Goal: Communication & Community: Answer question/provide support

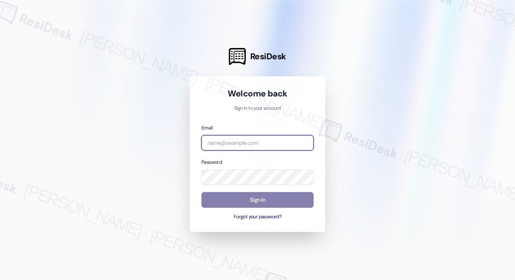
click at [249, 147] on input "email" at bounding box center [258, 143] width 112 height 16
type input "automated-surveys-haven_residential-[PERSON_NAME].roles@haven_[DOMAIN_NAME]"
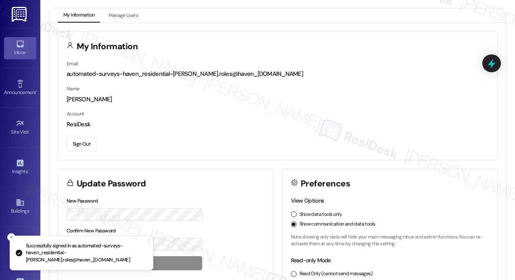
click at [24, 47] on link "Inbox" at bounding box center [20, 48] width 32 height 22
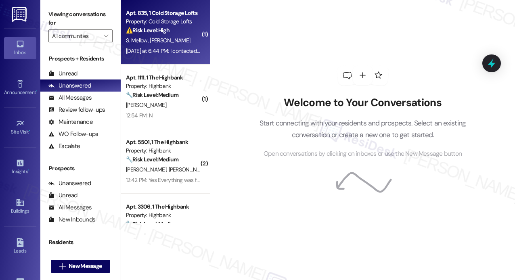
click at [175, 54] on div "[DATE] at 6:44 PM: I contacted the office at the beginning of august to notify …" at bounding box center [359, 50] width 466 height 7
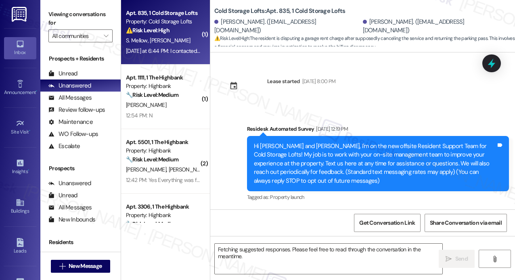
scroll to position [11065, 0]
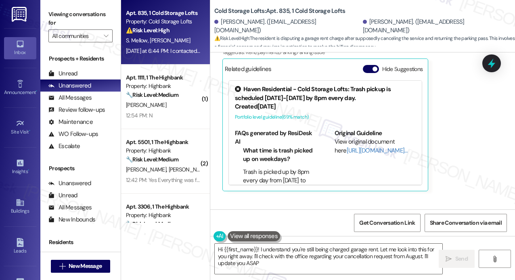
type textarea "Hi {{first_name}}! I understand you're still being charged garage rent. Let me …"
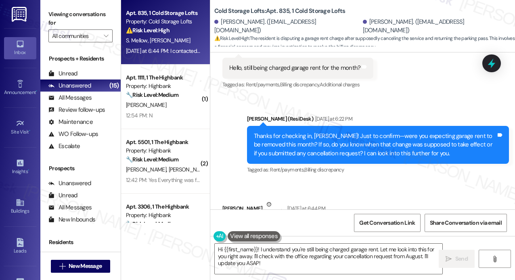
scroll to position [10863, 0]
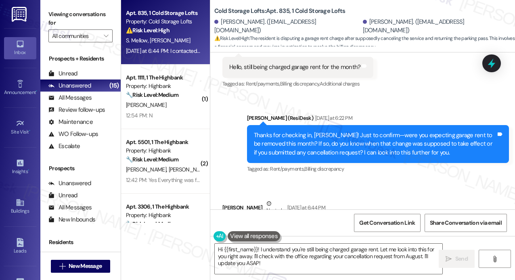
drag, startPoint x: 230, startPoint y: 117, endPoint x: 460, endPoint y: 170, distance: 235.9
click at [460, 170] on div "Lease started [DATE] 8:00 PM Survey, sent via SMS Residesk Automated Survey [DA…" at bounding box center [362, 130] width 305 height 157
copy div "Lorem, ipsum dolor sitamet consec adip eli sed doeiu? Temp inc utlab Etdolo ma:…"
click at [493, 62] on icon at bounding box center [492, 64] width 14 height 14
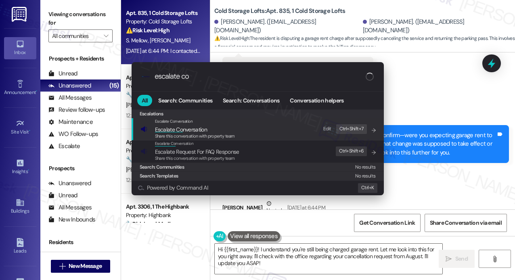
type input "escalate con"
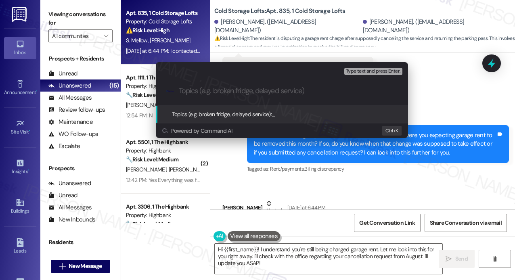
type input "garage rent dispute — notified cancellation & returned pass on [DATE]"
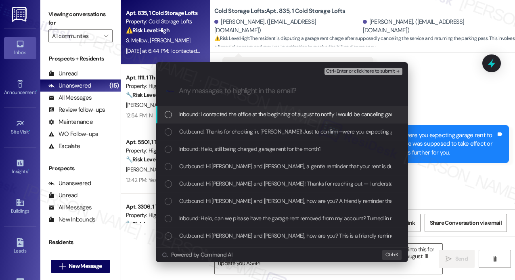
click at [307, 114] on span "Inbound: I contacted the office at the beginning of august to notify I would be…" at bounding box center [401, 114] width 444 height 9
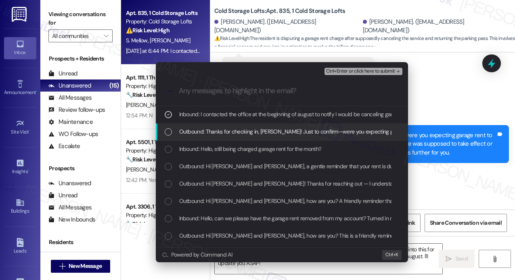
click at [304, 130] on span "Outbound: Thanks for checking in, [PERSON_NAME]! Just to confirm—were you expec…" at bounding box center [501, 131] width 644 height 9
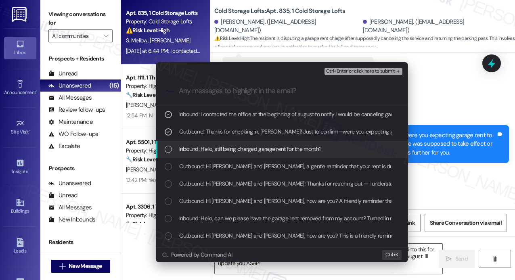
click at [302, 143] on div "Inbound: Hello, still being charged garage rent for the month?" at bounding box center [282, 149] width 252 height 17
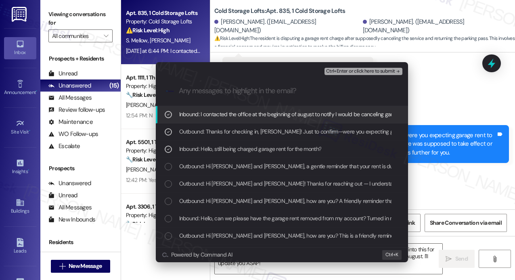
click at [352, 70] on span "Ctrl+Enter or click here to submit" at bounding box center [360, 72] width 69 height 6
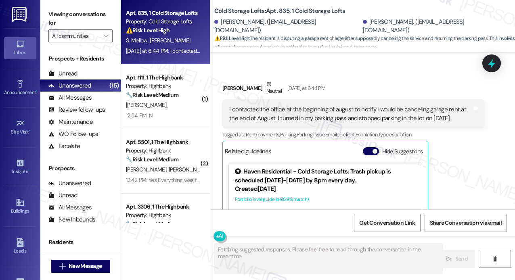
scroll to position [10983, 0]
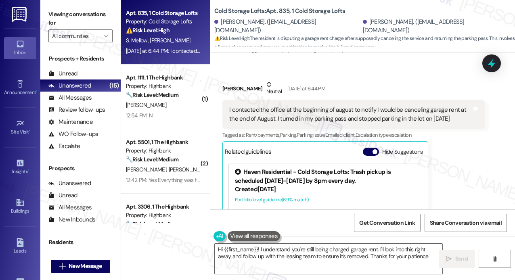
type textarea "Hi {{first_name}}! I understand you're still being charged garage rent. I'll lo…"
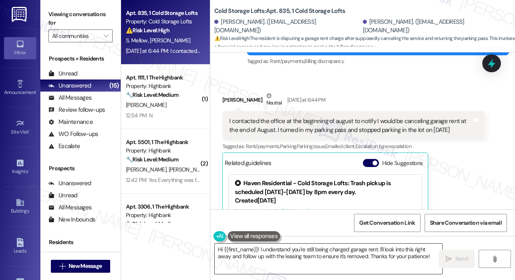
scroll to position [11025, 0]
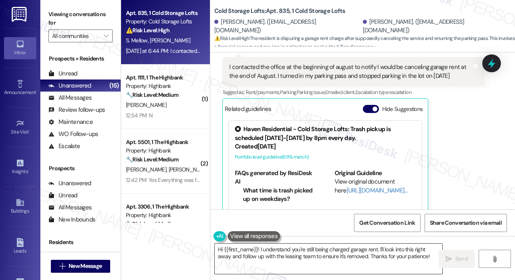
click at [362, 258] on textarea "Hi {{first_name}}! I understand you're still being charged garage rent. I'll lo…" at bounding box center [329, 259] width 228 height 30
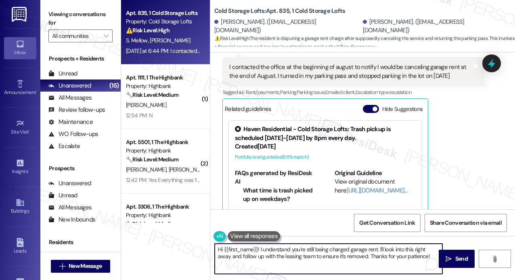
click at [361, 256] on textarea "Hi {{first_name}}! I understand you're still being charged garage rent. I'll lo…" at bounding box center [329, 259] width 228 height 30
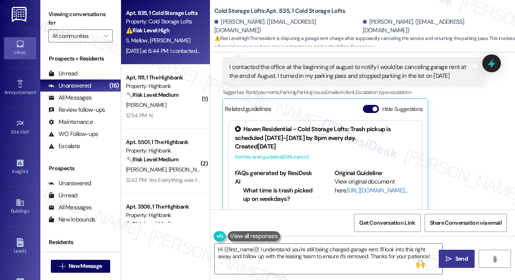
click at [460, 256] on span "Send" at bounding box center [462, 259] width 13 height 8
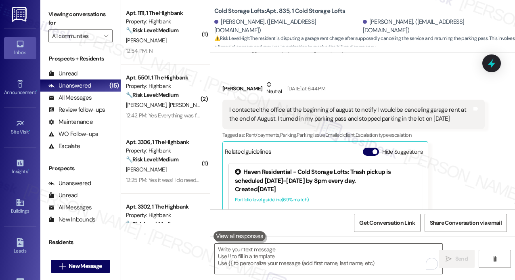
scroll to position [11130, 0]
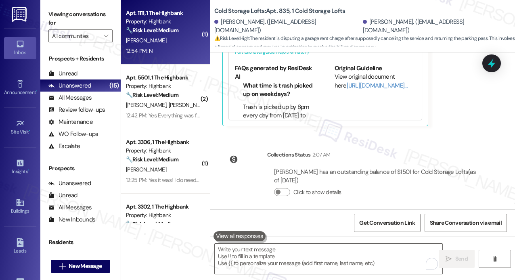
click at [177, 46] on div "12:54 PM: N 12:54 PM: N" at bounding box center [163, 51] width 76 height 10
type textarea "Fetching suggested responses. Please feel free to read through the conversation…"
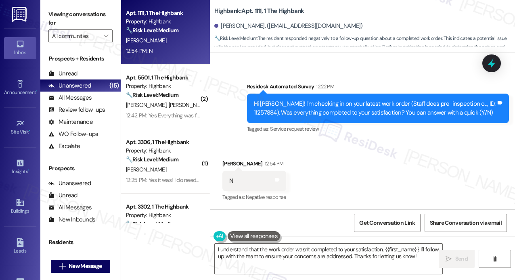
scroll to position [2640, 0]
click at [372, 244] on textarea "I understand that the work order wasn't completed to your satisfaction, {{first…" at bounding box center [329, 259] width 228 height 30
click at [294, 159] on div "Received via SMS [PERSON_NAME] 12:54 PM N Tags and notes Tagged as: Negative re…" at bounding box center [362, 175] width 305 height 68
click at [319, 250] on textarea "I understand that the work order wasn't completed to your satisfaction, {{first…" at bounding box center [329, 259] width 228 height 30
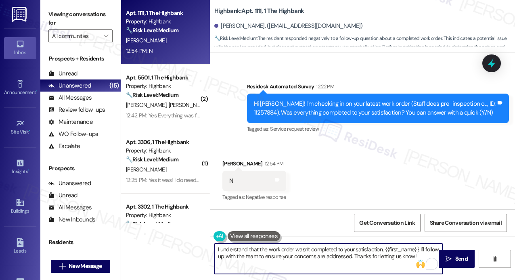
paste textarea "'m sorry to hear that you are not satisfied with the maintenance repair done on…"
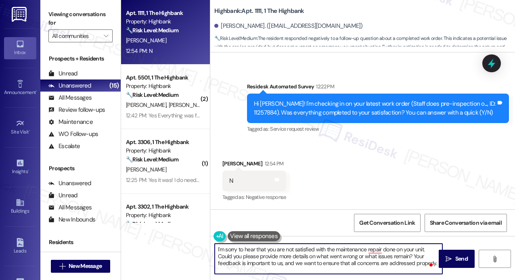
click at [322, 248] on textarea "I'm sorry to hear that you are not satisfied with the maintenance repair done o…" at bounding box center [329, 259] width 228 height 30
click at [425, 251] on textarea "I'm sorry to hear that you are not satisfied with the maintenance repair done o…" at bounding box center [329, 259] width 228 height 30
type textarea "I'm sorry to hear that you are not satisfied with the maintenance repair done o…"
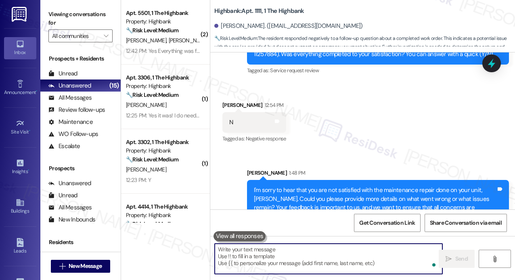
scroll to position [2714, 0]
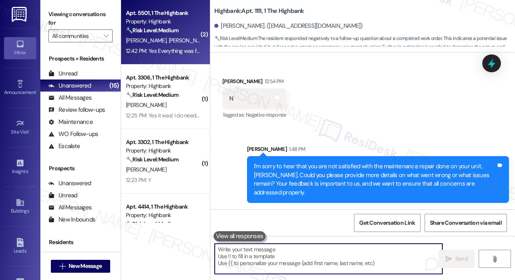
click at [183, 50] on div "12:42 PM: Yes Everything was fixed sorry for the confusion 12:42 PM: Yes Everyt…" at bounding box center [193, 50] width 134 height 7
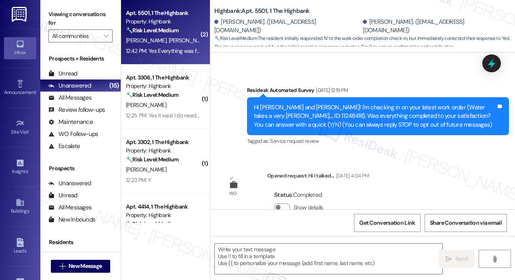
type textarea "Fetching suggested responses. Please feel free to read through the conversation…"
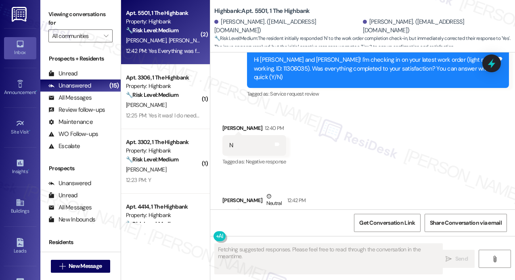
scroll to position [372, 0]
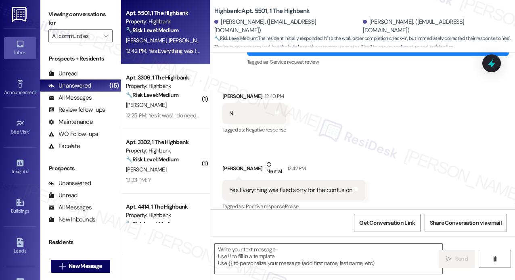
click at [416, 147] on div "Received via SMS [PERSON_NAME] 12:40 PM N Tags and notes Tagged as: Negative re…" at bounding box center [362, 146] width 305 height 145
click at [398, 145] on div "Received via SMS [PERSON_NAME] 12:40 PM N Tags and notes Tagged as: Negative re…" at bounding box center [362, 145] width 305 height 145
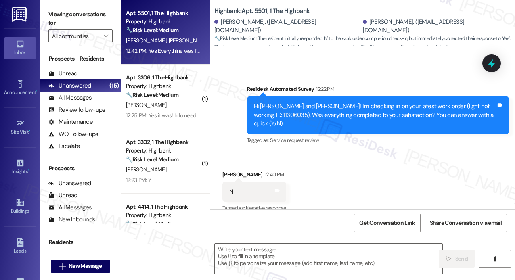
scroll to position [292, 0]
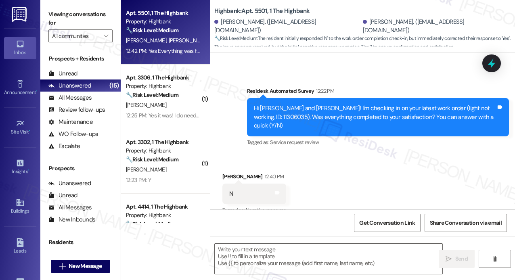
click at [415, 154] on div "Received via SMS [PERSON_NAME] 12:40 PM N Tags and notes Tagged as: Negative re…" at bounding box center [362, 226] width 305 height 145
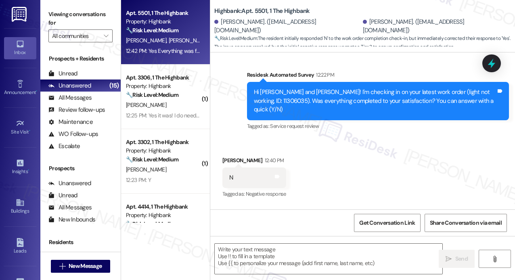
scroll to position [372, 0]
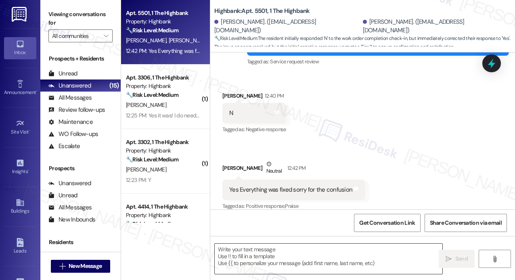
click at [242, 261] on textarea at bounding box center [329, 259] width 228 height 30
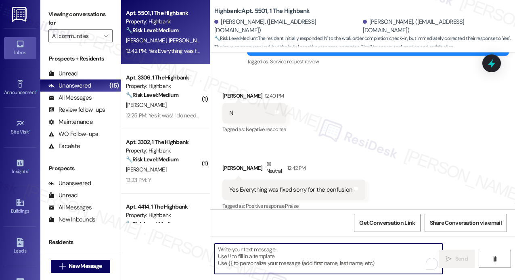
click at [321, 251] on textarea "To enrich screen reader interactions, please activate Accessibility in Grammarl…" at bounding box center [329, 259] width 228 height 30
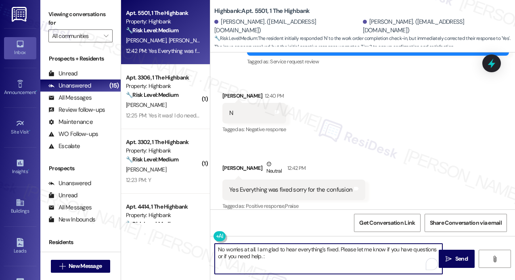
type textarea "No worries at all. I am glad to hear everything's fixed. Please let me know if …"
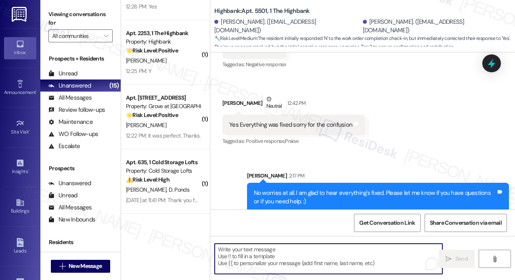
scroll to position [565, 0]
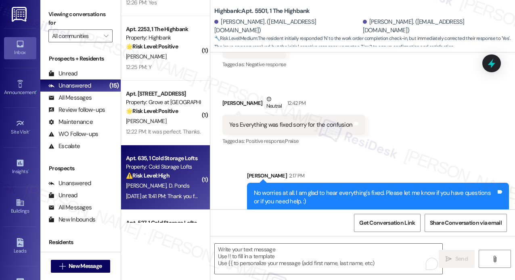
click at [176, 179] on div "⚠️ Risk Level: High The resident reports ongoing cigarette smoke intrusion affe…" at bounding box center [163, 176] width 75 height 8
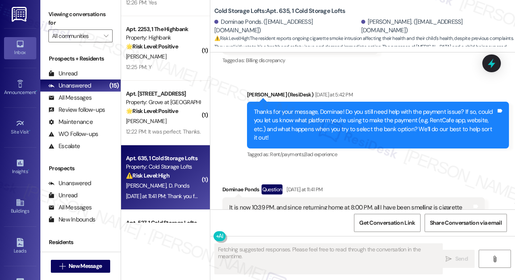
scroll to position [1948, 0]
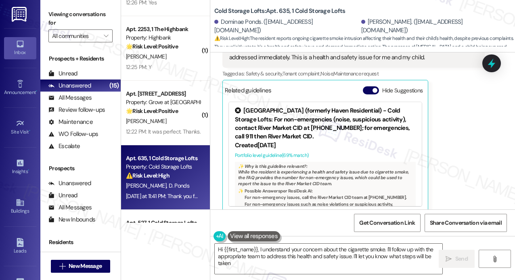
type textarea "Hi {{first_name}}, I understand your concern about the cigarette smoke. I'll fo…"
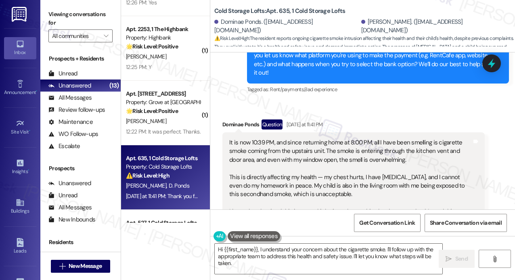
scroll to position [1745, 0]
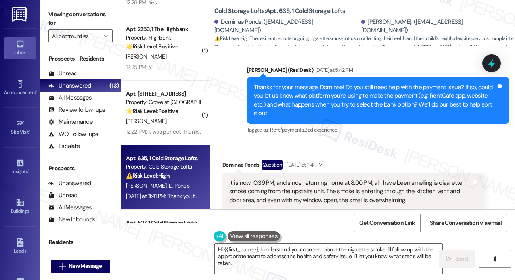
drag, startPoint x: 441, startPoint y: 132, endPoint x: 386, endPoint y: 144, distance: 55.8
copy div "It is now 10:39 PM, and since returning home at 8:00 PM, all I have been smelli…"
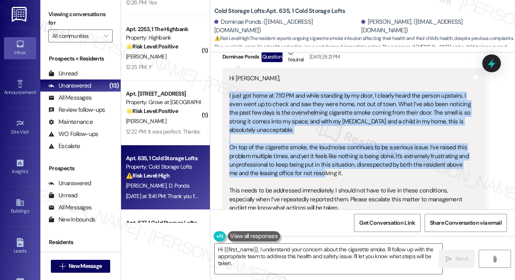
scroll to position [1139, 0]
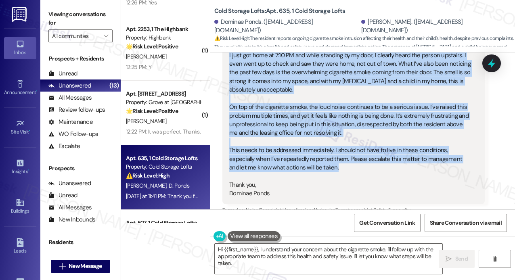
drag, startPoint x: 229, startPoint y: 176, endPoint x: 312, endPoint y: 171, distance: 83.0
click at [312, 171] on div "Hi [PERSON_NAME], I just got home at 7:10 PM and while standing by my door, I c…" at bounding box center [350, 116] width 243 height 164
copy div "I just got home at 7:10 PM and while standing by my door, I clearly heard the p…"
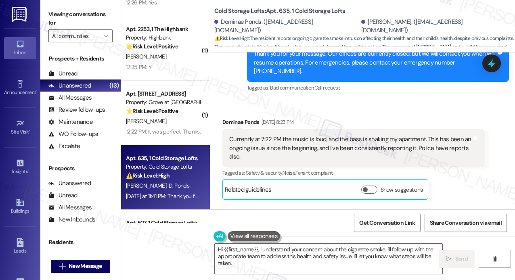
scroll to position [1381, 0]
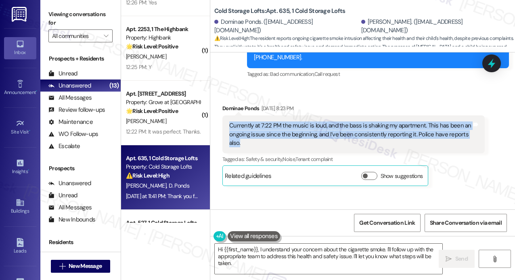
drag, startPoint x: 271, startPoint y: 134, endPoint x: 230, endPoint y: 119, distance: 43.7
click at [230, 122] on div "Currently at 7:22 PM the music is loud, and the bass is shaking my apartment. T…" at bounding box center [350, 135] width 243 height 26
copy div "Currently at 7:22 PM the music is loud, and the bass is shaking my apartment. T…"
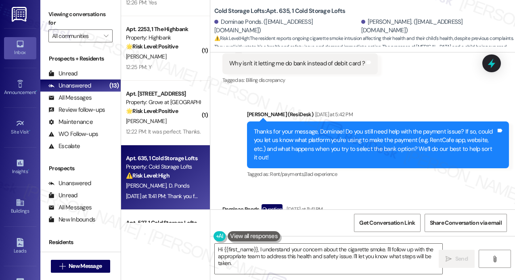
scroll to position [1785, 0]
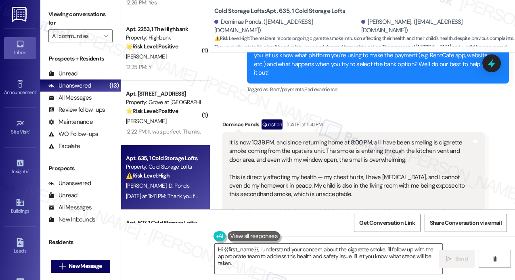
click at [321, 155] on div "It is now 10:39 PM, and since returning home at 8:00 PM, all I have been smelli…" at bounding box center [350, 182] width 243 height 86
click at [321, 154] on div "It is now 10:39 PM, and since returning home at 8:00 PM, all I have been smelli…" at bounding box center [350, 182] width 243 height 86
click at [323, 151] on div "It is now 10:39 PM, and since returning home at 8:00 PM, all I have been smelli…" at bounding box center [350, 182] width 243 height 86
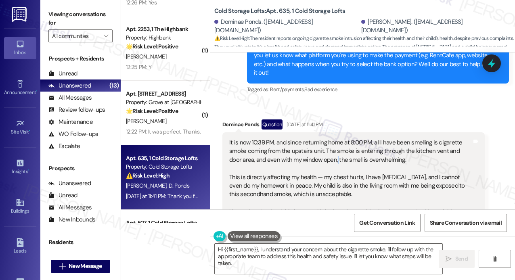
click at [323, 151] on div "It is now 10:39 PM, and since returning home at 8:00 PM, all I have been smelli…" at bounding box center [350, 182] width 243 height 86
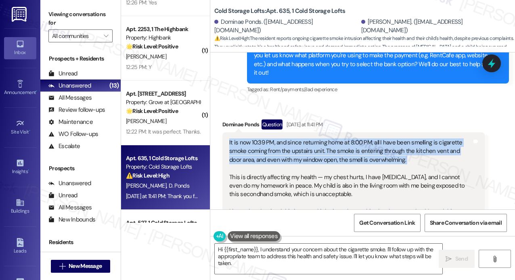
click at [323, 151] on div "It is now 10:39 PM, and since returning home at 8:00 PM, all I have been smelli…" at bounding box center [350, 182] width 243 height 86
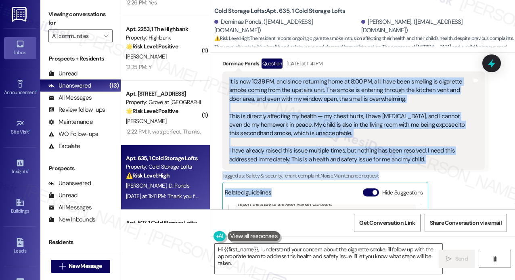
scroll to position [1866, 0]
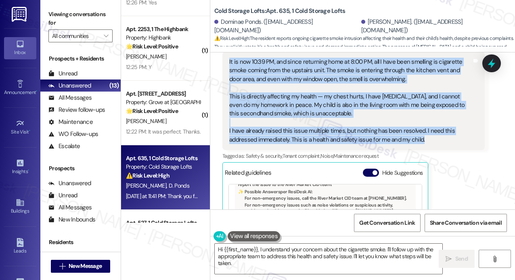
drag, startPoint x: 229, startPoint y: 133, endPoint x: 436, endPoint y: 137, distance: 207.2
click at [436, 137] on div "It is now 10:39 PM, and since returning home at 8:00 PM, all I have been smelli…" at bounding box center [354, 101] width 262 height 99
copy div "It is now 10:39 PM, and since returning home at 8:00 PM, all I have been smelli…"
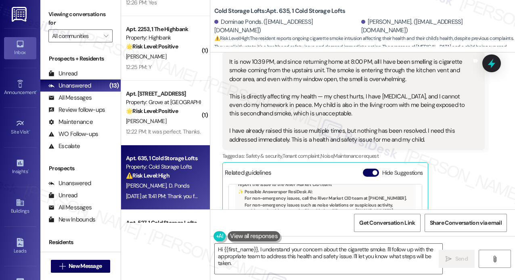
click at [494, 168] on div "Received via SMS Dominae Ponds Question [DATE] at 11:41 PM It is now 10:39 PM, …" at bounding box center [362, 161] width 305 height 281
click at [488, 66] on icon at bounding box center [492, 63] width 10 height 10
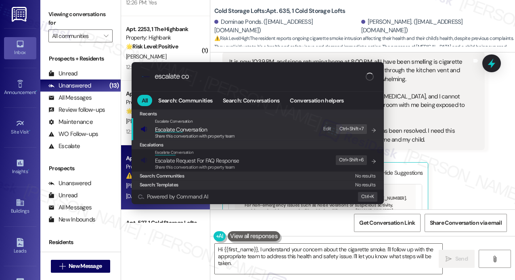
type input "escalate con"
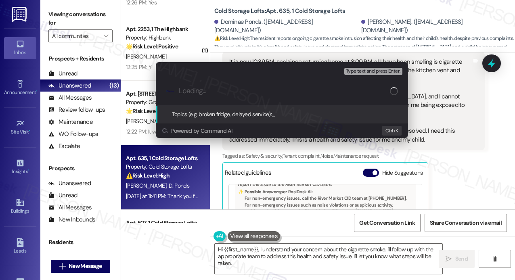
paste input "Request for Immediate Action on Ongoing Noise and Cigarette Smoke Issues from U…"
type input "Request for Immediate Action on Ongoing Noise and Cigarette Smoke Issues from U…"
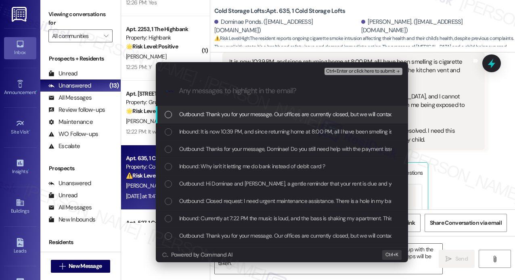
scroll to position [0, 0]
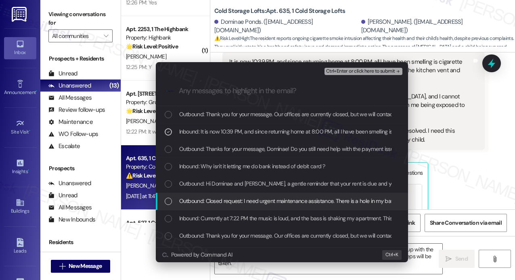
scroll to position [40, 0]
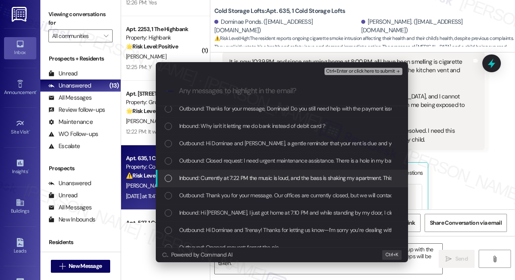
click at [212, 179] on span "Inbound: Currently at 7:22 PM the music is loud, and the bass is shaking my apa…" at bounding box center [415, 178] width 472 height 9
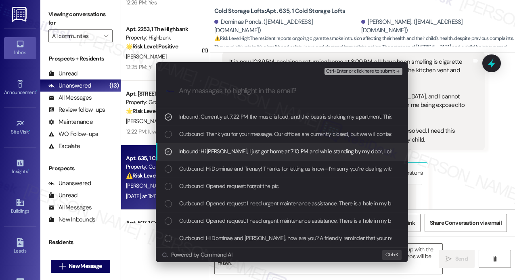
scroll to position [121, 0]
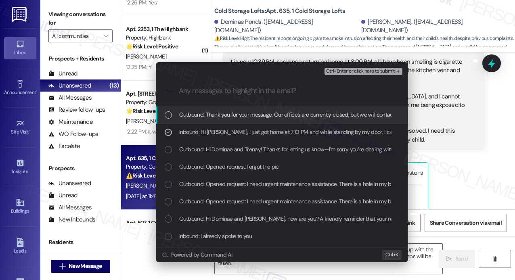
click at [344, 71] on span "Ctrl+Enter or click here to submit" at bounding box center [360, 72] width 69 height 6
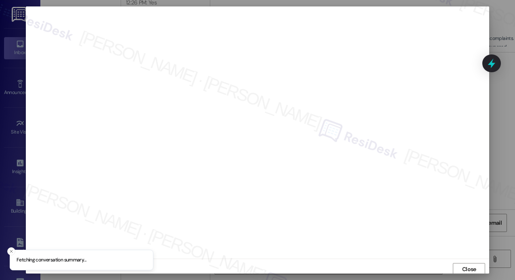
scroll to position [2, 0]
click at [470, 264] on span "Close" at bounding box center [469, 267] width 14 height 8
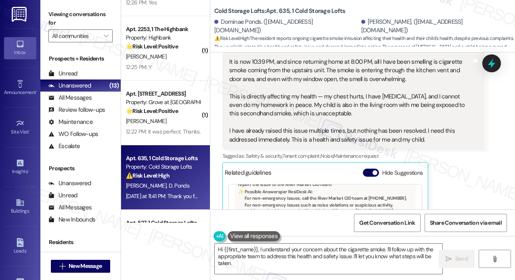
click at [494, 62] on icon at bounding box center [492, 63] width 10 height 10
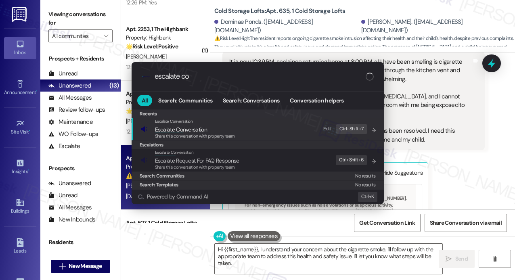
type input "escalate con"
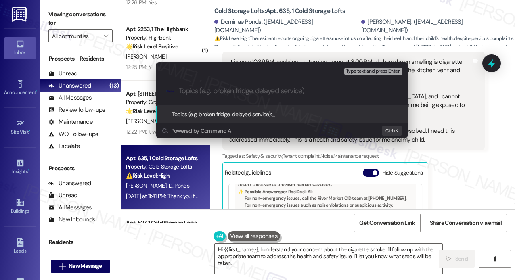
paste input "Request for Immediate Action on Ongoing Noise and Cigarette Smoke Issues from U…"
type input "Request for Immediate Action on Ongoing Noise and Cigarette Smoke Issues from U…"
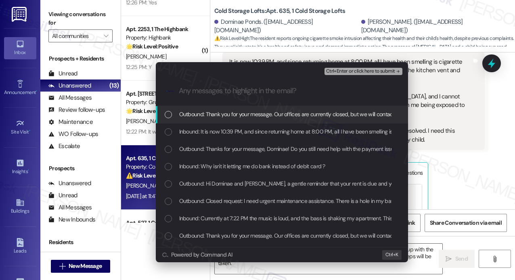
scroll to position [0, 0]
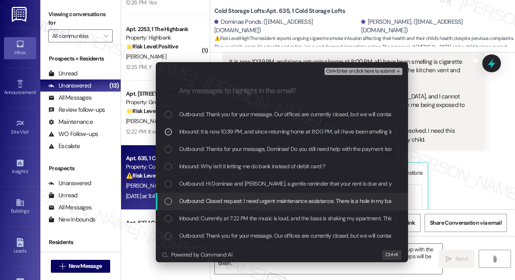
click at [262, 204] on span "Outbound: Closed request: I need urgent maintenance assistance. There is a hole…" at bounding box center [443, 201] width 529 height 9
click at [262, 202] on span "Outbound: Closed request: I need urgent maintenance assistance. There is a hole…" at bounding box center [443, 201] width 529 height 9
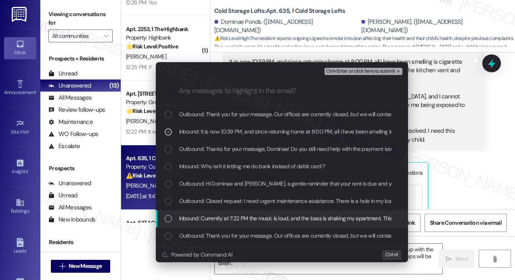
click at [264, 217] on span "Inbound: Currently at 7:22 PM the music is loud, and the bass is shaking my apa…" at bounding box center [415, 218] width 472 height 9
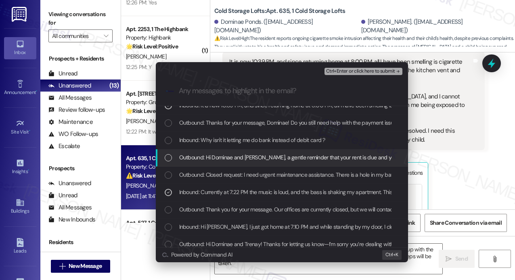
scroll to position [40, 0]
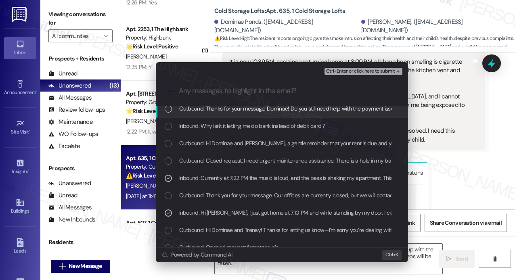
click at [338, 73] on span "Ctrl+Enter or click here to submit" at bounding box center [360, 72] width 69 height 6
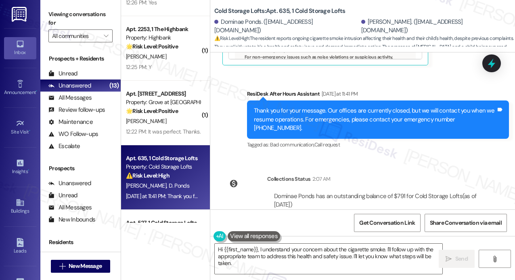
scroll to position [2108, 0]
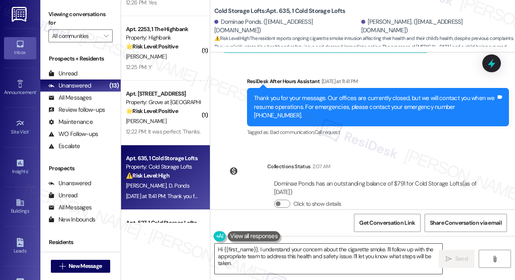
click at [393, 253] on textarea "Hi {{first_name}}, I understand your concern about the cigarette smoke. I'll fo…" at bounding box center [329, 259] width 228 height 30
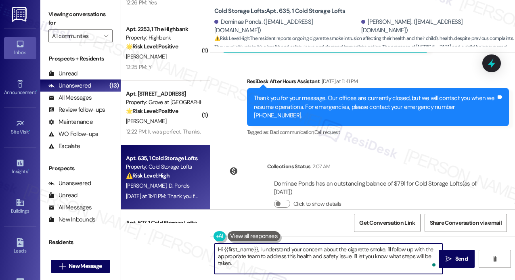
click at [384, 253] on textarea "Hi {{first_name}}, I understand your concern about the cigarette smoke. I'll fo…" at bounding box center [329, 259] width 228 height 30
click at [388, 253] on textarea "Hi {{first_name}}, I understand your concern about the cigarette smoke. I'll fo…" at bounding box center [329, 259] width 228 height 30
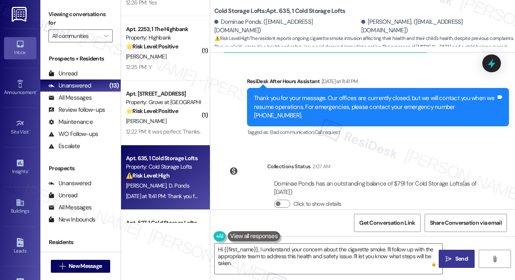
click at [451, 257] on icon "" at bounding box center [449, 259] width 6 height 6
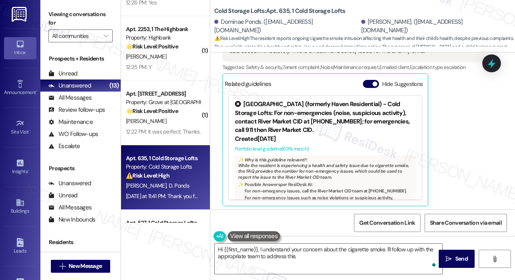
scroll to position [1948, 0]
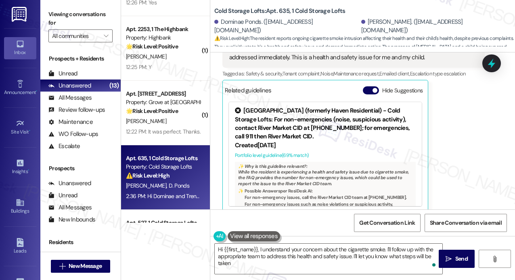
type textarea "Hi {{first_name}}, I understand your concern about the cigarette smoke. I'll fo…"
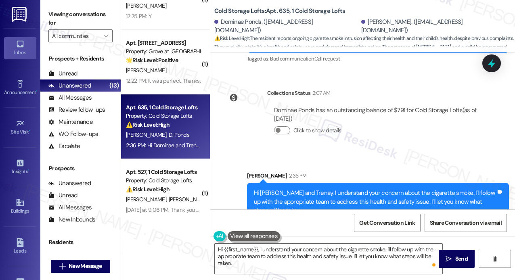
scroll to position [617, 0]
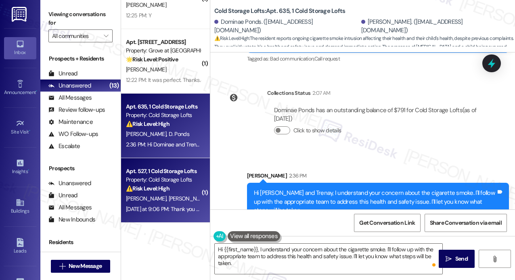
click at [184, 178] on div "Property: Cold Storage Lofts" at bounding box center [163, 180] width 75 height 8
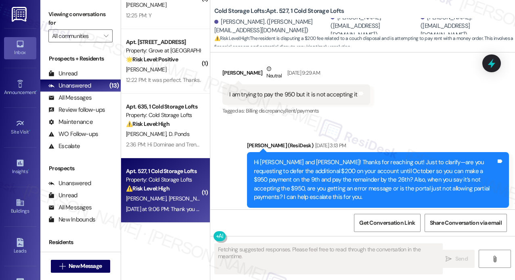
scroll to position [8290, 0]
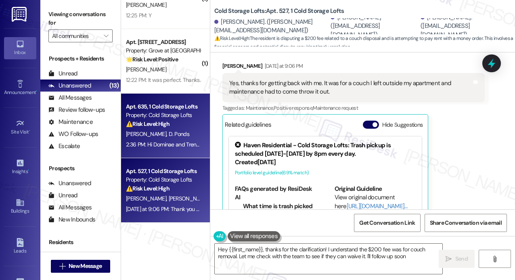
type textarea "Hey {{first_name}}, thanks for the clarification! I understand the $200 fee was…"
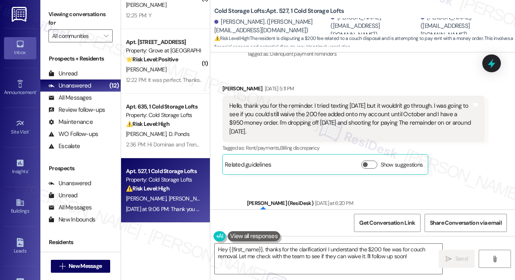
scroll to position [8087, 0]
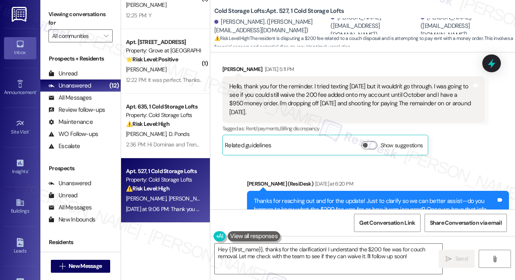
click at [327, 162] on div "Sent via SMS [PERSON_NAME] (ResiDesk) [DATE] at 6:20 PM Thanks for reaching out…" at bounding box center [362, 205] width 305 height 86
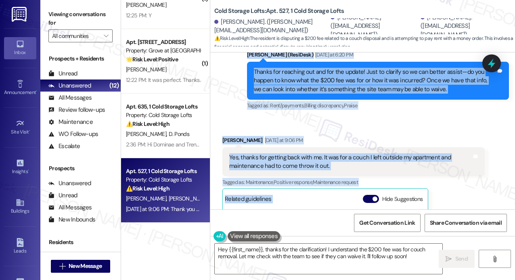
scroll to position [8208, 0]
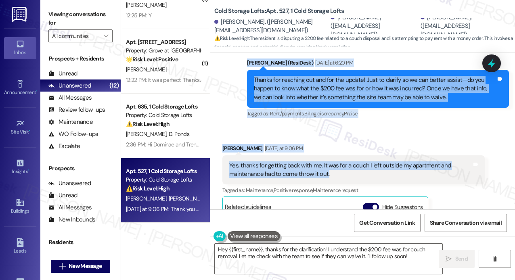
drag, startPoint x: 231, startPoint y: 124, endPoint x: 441, endPoint y: 137, distance: 211.2
click at [444, 139] on div "WO Opened request: They had sp... [DATE] 5:03 AM Status : Completed Show detail…" at bounding box center [362, 130] width 305 height 157
copy div "Lorem, ipsum dol sit ame consecte. A elits doeiusm temporinc utl et dolore'm al…"
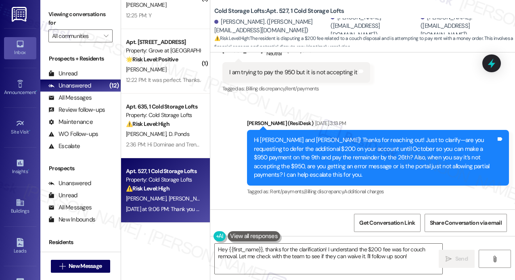
scroll to position [7844, 0]
click at [490, 65] on icon at bounding box center [492, 63] width 10 height 13
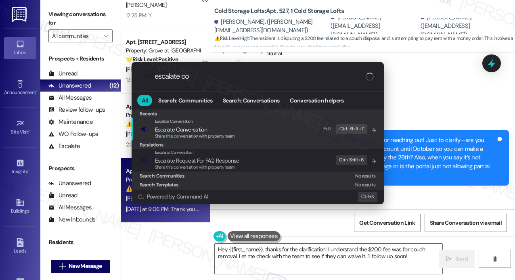
type input "escalate con"
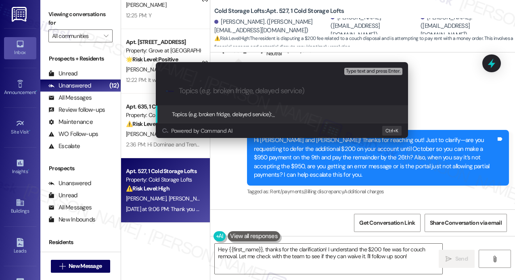
paste input "Resident Request to Waive $200 Fee for Couch Disposal and Payment Plan Update"
type input "Resident Request to Waive $200 Fee for Couch Disposal and Payment Plan Update"
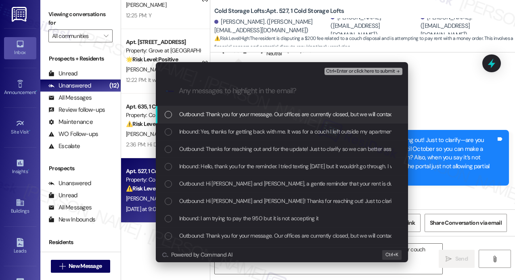
scroll to position [0, 0]
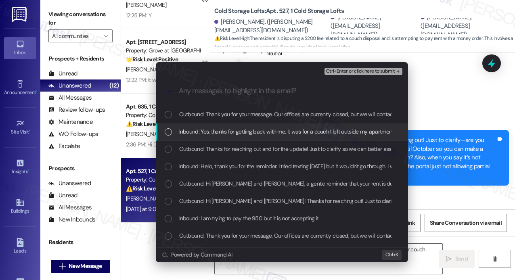
click at [281, 129] on span "Inbound: Yes, thanks for getting back with me. It was for a couch I left outsid…" at bounding box center [338, 131] width 318 height 9
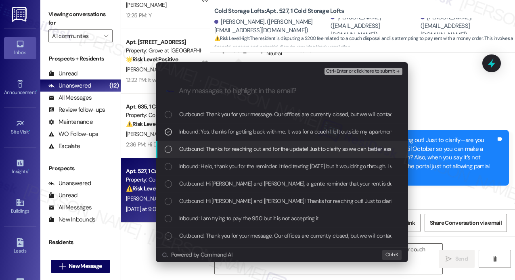
click at [288, 148] on span "Outbound: Thanks for reaching out and for the update! Just to clarify so we can…" at bounding box center [495, 149] width 633 height 9
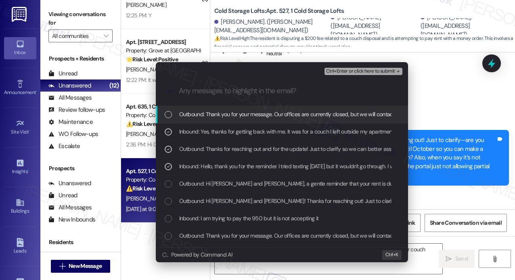
click at [359, 69] on span "Ctrl+Enter or click here to submit" at bounding box center [360, 72] width 69 height 6
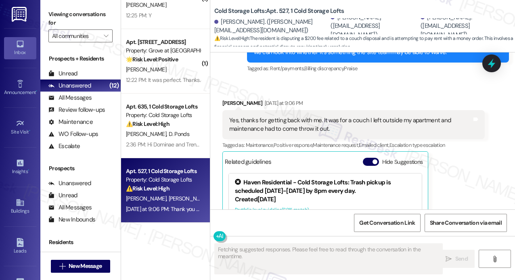
scroll to position [8290, 0]
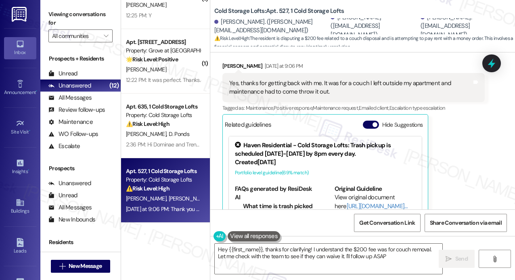
type textarea "Hey {{first_name}}, thanks for clarifying! I understand the $200 fee was for co…"
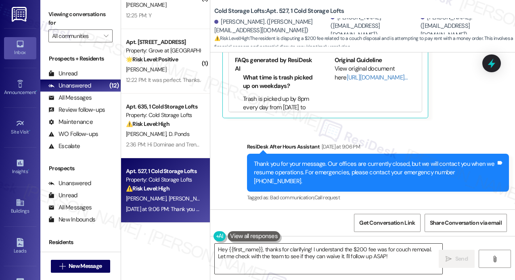
scroll to position [8450, 0]
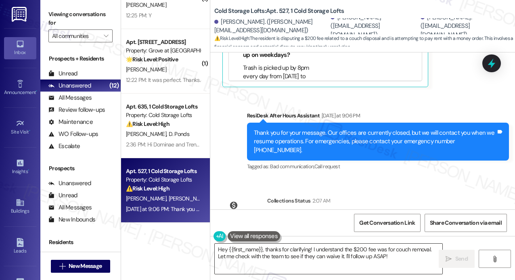
click at [410, 258] on textarea "Hey {{first_name}}, thanks for clarifying! I understand the $200 fee was for co…" at bounding box center [329, 259] width 228 height 30
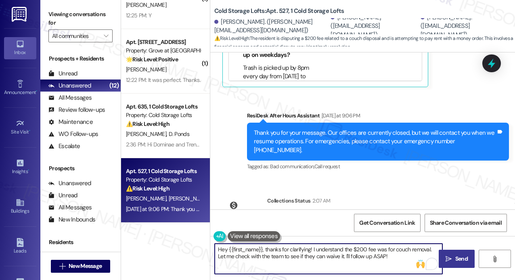
click at [456, 257] on span "Send" at bounding box center [462, 259] width 13 height 8
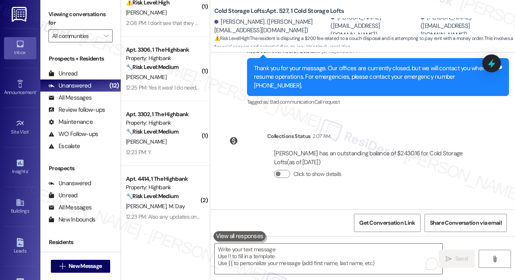
scroll to position [0, 0]
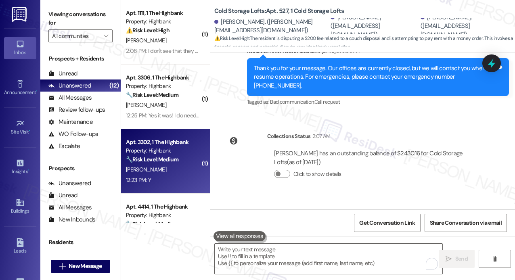
click at [178, 160] on strong "🔧 Risk Level: Medium" at bounding box center [152, 159] width 52 height 7
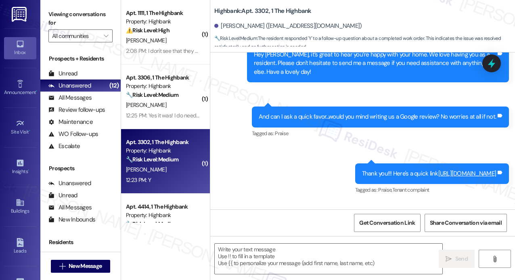
type textarea "Fetching suggested responses. Please feel free to read through the conversation…"
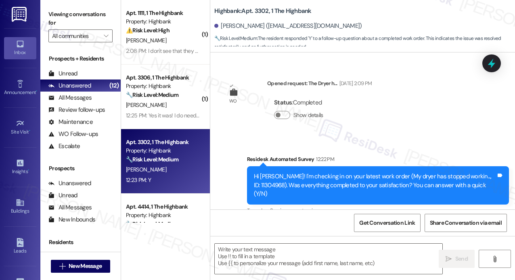
scroll to position [1661, 0]
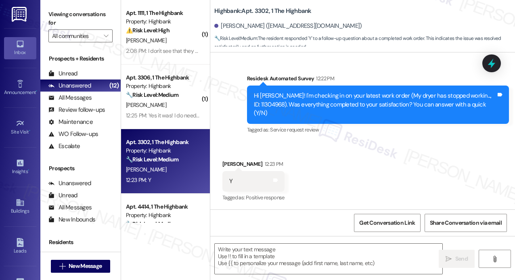
click at [421, 173] on div "Received via SMS [PERSON_NAME] 12:23 PM Y Tags and notes Tagged as: Positive re…" at bounding box center [362, 176] width 305 height 68
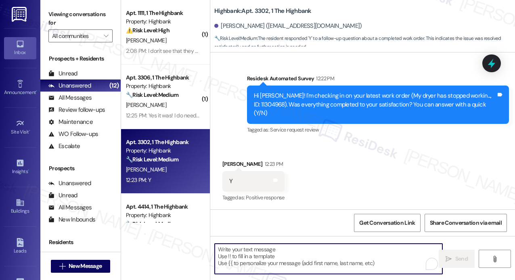
click at [277, 261] on textarea "To enrich screen reader interactions, please activate Accessibility in Grammarl…" at bounding box center [329, 259] width 228 height 30
paste textarea "That’s wonderful to hear! We’re so glad that you’re satisfied with the recent w…"
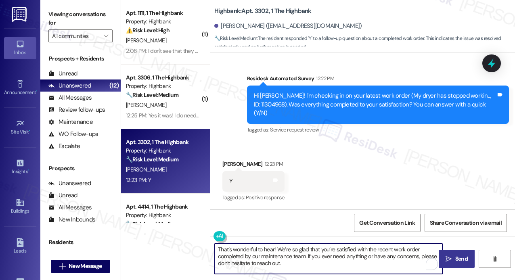
type textarea "That’s wonderful to hear! We’re so glad that you’re satisfied with the recent w…"
click at [459, 259] on span "Send" at bounding box center [462, 259] width 13 height 8
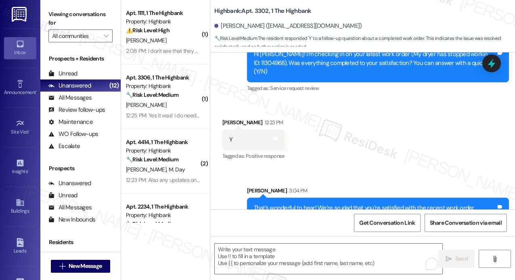
scroll to position [1735, 0]
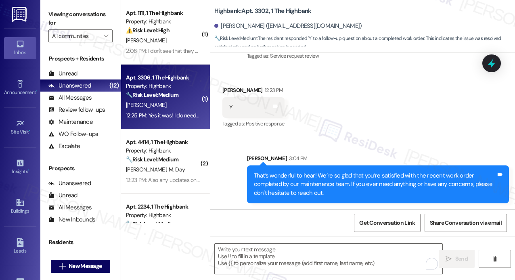
click at [182, 117] on div "12:25 PM: Yes it was! I do need to request pest control but need to remove my c…" at bounding box center [228, 115] width 204 height 7
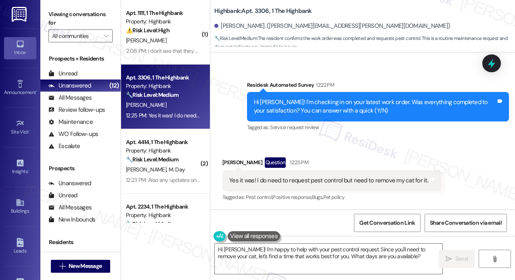
scroll to position [2494, 0]
click at [409, 160] on div "[PERSON_NAME] Question 12:25 PM" at bounding box center [332, 163] width 219 height 13
click at [355, 182] on div "Yes it was! I do need to request pest control but need to remove my cat for it." at bounding box center [328, 180] width 199 height 8
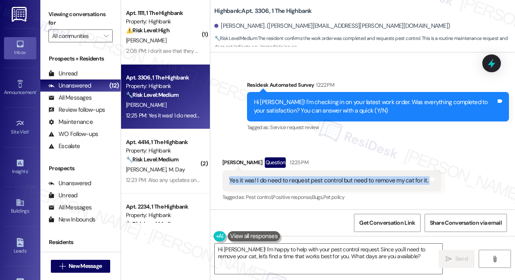
click at [355, 182] on div "Yes it was! I do need to request pest control but need to remove my cat for it." at bounding box center [328, 180] width 199 height 8
click at [323, 182] on div "Yes it was! I do need to request pest control but need to remove my cat for it." at bounding box center [328, 180] width 199 height 8
drag, startPoint x: 255, startPoint y: 181, endPoint x: 422, endPoint y: 182, distance: 166.4
click at [422, 182] on div "Yes it was! I do need to request pest control but need to remove my cat for it." at bounding box center [328, 180] width 199 height 8
copy div "I do need to request pest control but need to remove my cat for it"
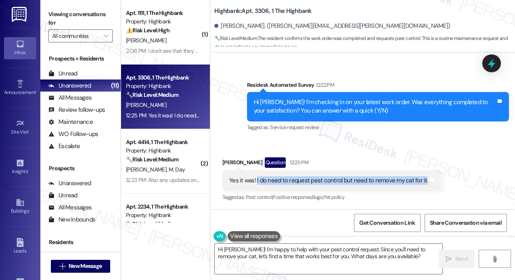
copy div "I do need to request pest control but need to remove my cat for it"
click at [380, 258] on textarea "Hi [PERSON_NAME]! I'm happy to help with your pest control request. Since you'l…" at bounding box center [329, 259] width 228 height 30
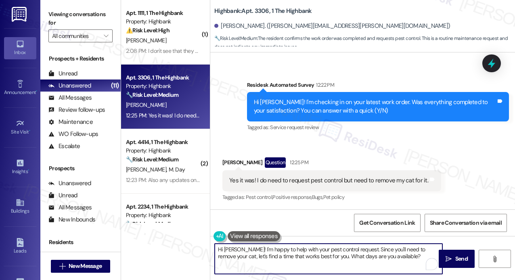
drag, startPoint x: 397, startPoint y: 260, endPoint x: 247, endPoint y: 248, distance: 150.7
click at [247, 248] on textarea "Hi [PERSON_NAME]! I'm happy to help with your pest control request. Since you'l…" at bounding box center [329, 259] width 228 height 30
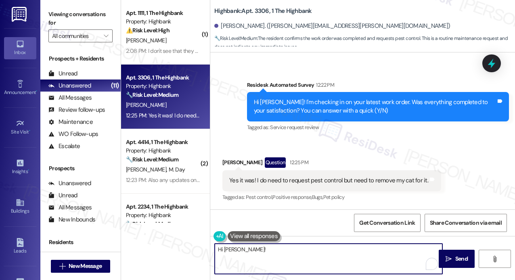
paste textarea "Thanks for reaching out! I’d be happy to help get pest control scheduled. Could…"
type textarea "Hi [PERSON_NAME]! Thanks for reaching out! I’d be happy to help get pest contro…"
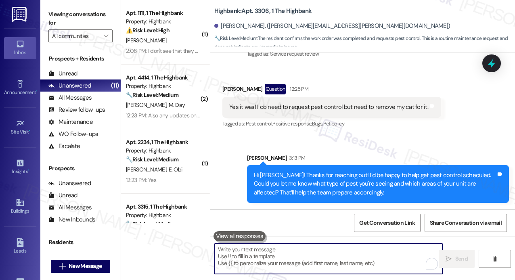
scroll to position [2568, 0]
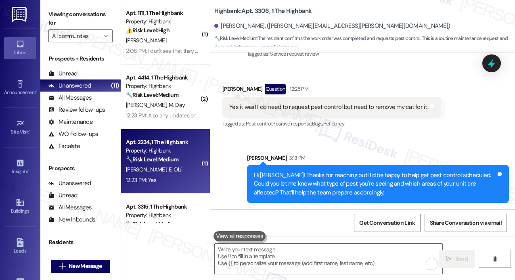
click at [176, 165] on div "[PERSON_NAME] [PERSON_NAME]" at bounding box center [163, 170] width 76 height 10
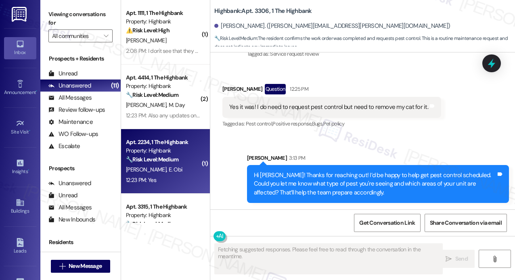
type textarea "Fetching suggested responses. Please feel free to read through the conversation…"
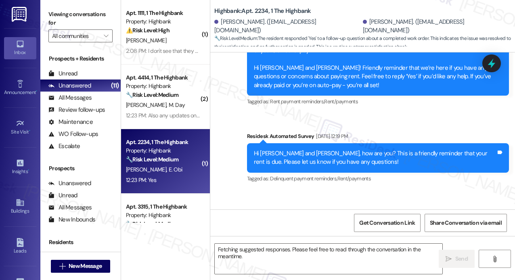
scroll to position [3433, 0]
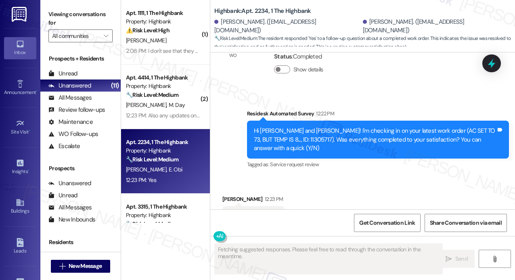
click at [356, 177] on div "Received via SMS [PERSON_NAME] 12:23 PM Yes Tags and notes Tagged as: Positive …" at bounding box center [362, 211] width 305 height 68
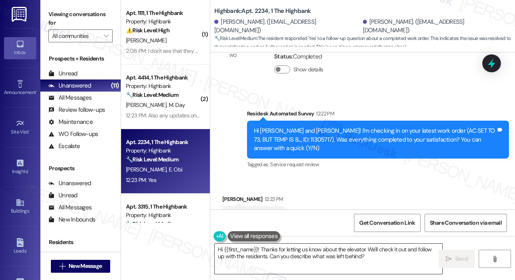
click at [280, 254] on textarea "Hi {{first_name}}! Thanks for letting us know about the elevator. We'll check i…" at bounding box center [329, 259] width 228 height 30
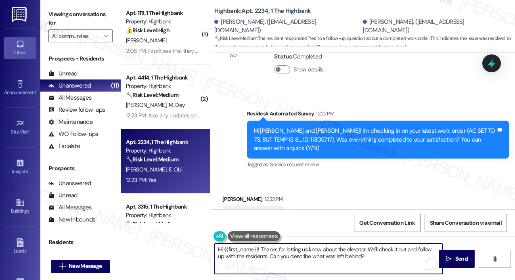
paste textarea "That’s wonderful to hear! We’re so glad that you’re satisfied with the recent w…"
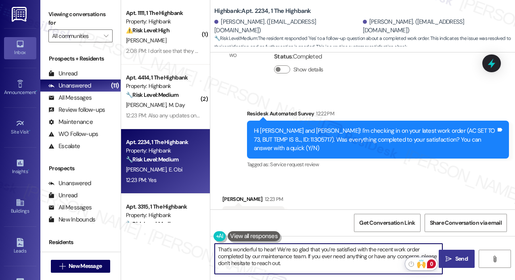
type textarea "That’s wonderful to hear! We’re so glad that you’re satisfied with the recent w…"
click at [459, 258] on span "Send" at bounding box center [462, 259] width 13 height 8
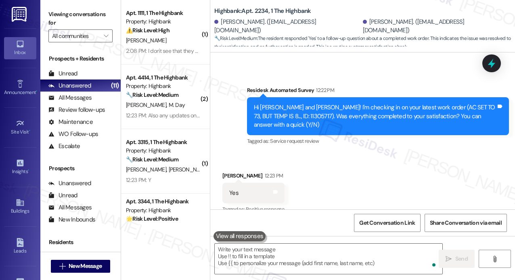
scroll to position [3507, 0]
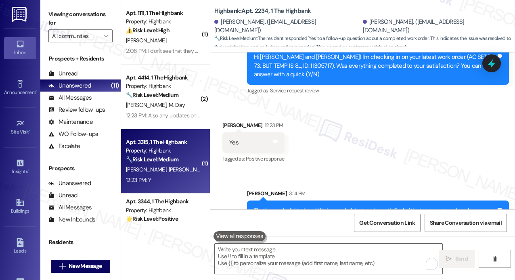
click at [171, 156] on strong "🔧 Risk Level: Medium" at bounding box center [152, 159] width 52 height 7
type textarea "Fetching suggested responses. Please feel free to read through the conversation…"
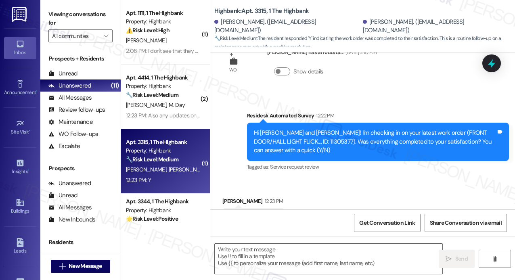
type textarea "Fetching suggested responses. Please feel free to read through the conversation…"
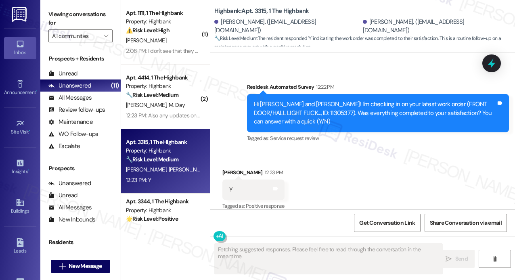
click at [418, 179] on div "Received via SMS [PERSON_NAME] 12:23 PM Y Tags and notes Tagged as: Positive re…" at bounding box center [362, 184] width 305 height 68
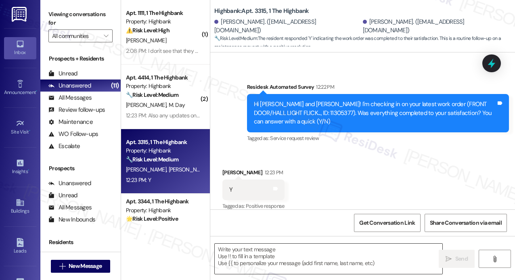
click at [313, 248] on textarea at bounding box center [329, 259] width 228 height 30
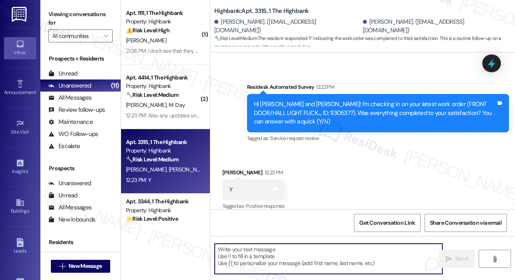
paste textarea "That’s wonderful to hear! We’re so glad that you’re satisfied with the recent w…"
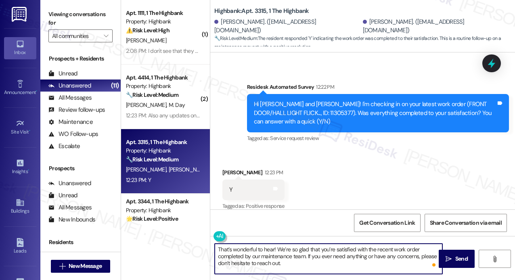
click at [273, 251] on textarea "That’s wonderful to hear! We’re so glad that you’re satisfied with the recent w…" at bounding box center [329, 259] width 228 height 30
type textarea "That’s wonderful to hear, [PERSON_NAME]! We’re so glad that you’re satisfied wi…"
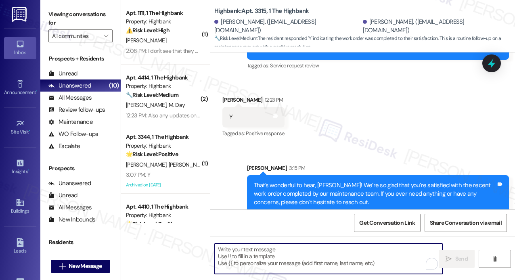
scroll to position [375, 0]
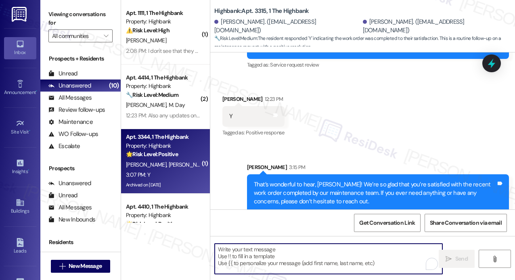
click at [170, 171] on div "3:07 PM: Y 3:07 PM: Y" at bounding box center [163, 175] width 76 height 10
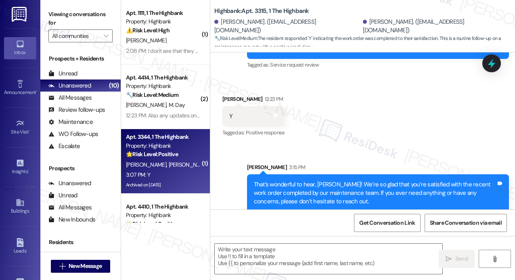
type textarea "Fetching suggested responses. Please feel free to read through the conversation…"
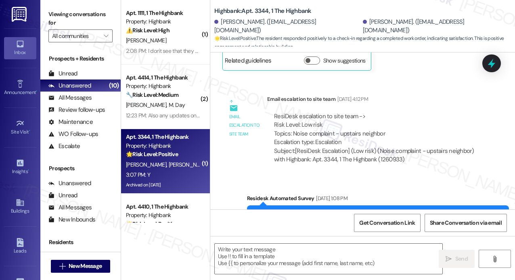
type textarea "Fetching suggested responses. Please feel free to read through the conversation…"
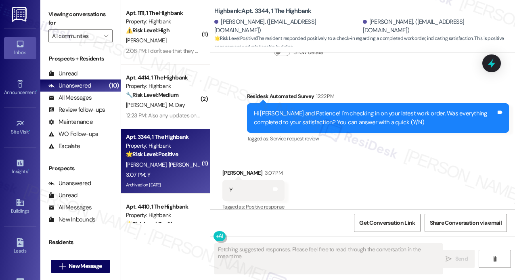
scroll to position [868, 0]
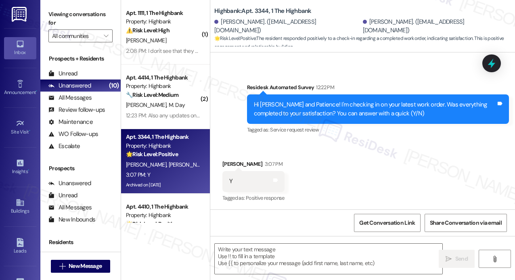
click at [358, 176] on div "Received via SMS [PERSON_NAME] 3:07 PM Y Tags and notes Tagged as: Positive res…" at bounding box center [362, 176] width 305 height 68
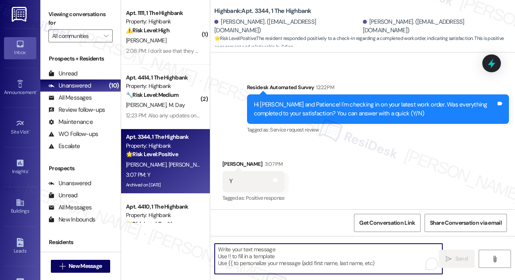
click at [271, 258] on textarea "To enrich screen reader interactions, please activate Accessibility in Grammarl…" at bounding box center [329, 259] width 228 height 30
paste textarea "That’s wonderful to hear! We’re so glad that you’re satisfied with the recent w…"
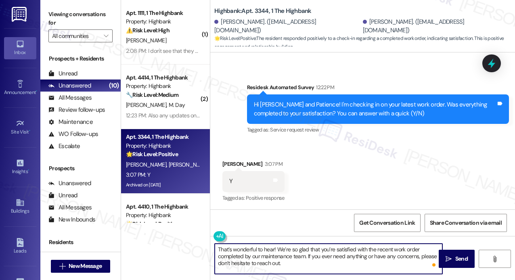
click at [274, 249] on textarea "That’s wonderful to hear! We’re so glad that you’re satisfied with the recent w…" at bounding box center [329, 259] width 228 height 30
type textarea "That’s wonderful to hear, Patience! We’re so glad that you’re satisfied with th…"
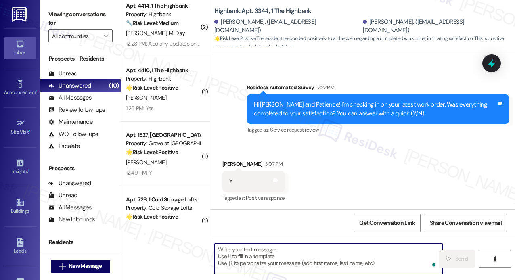
scroll to position [81, 0]
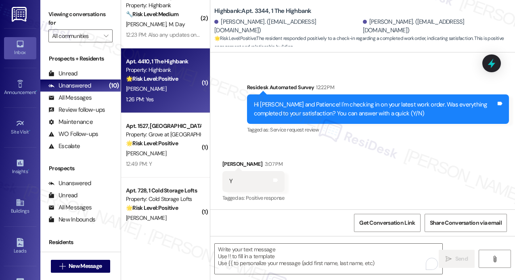
click at [181, 91] on div "[PERSON_NAME]" at bounding box center [163, 89] width 76 height 10
type textarea "Fetching suggested responses. Please feel free to read through the conversation…"
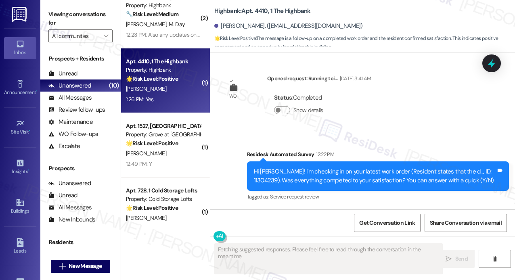
scroll to position [2482, 0]
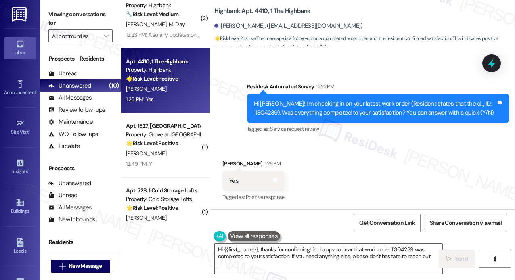
type textarea "Hi {{first_name}}, thanks for confirming! I'm happy to hear that work order 113…"
click at [396, 256] on textarea "Hi {{first_name}}, thanks for confirming! I'm happy to hear that work order 113…" at bounding box center [329, 259] width 228 height 30
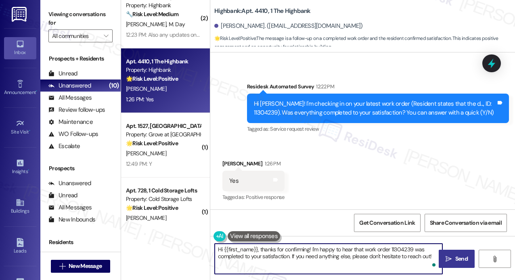
click at [455, 256] on span "Send" at bounding box center [462, 259] width 16 height 8
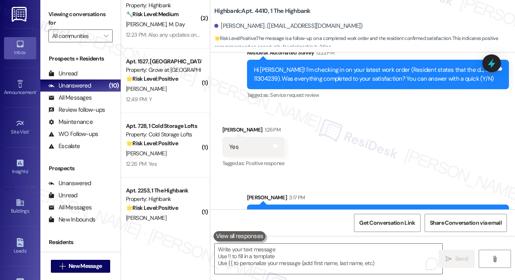
click at [354, 157] on div "Received via SMS [PERSON_NAME] 1:26 PM Yes Tags and notes Tagged as: Positive r…" at bounding box center [362, 141] width 305 height 68
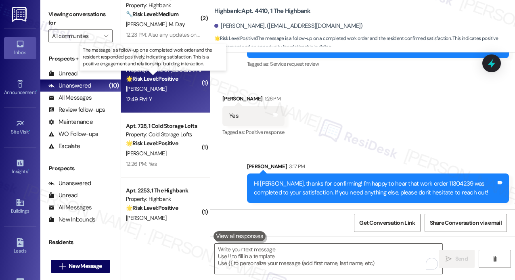
click at [170, 78] on strong "🌟 Risk Level: Positive" at bounding box center [152, 78] width 52 height 7
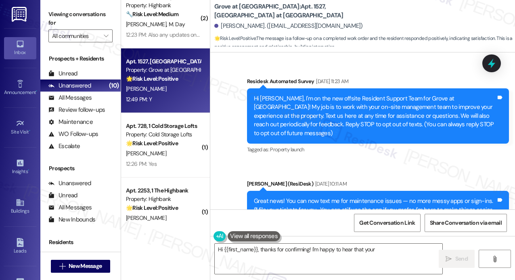
scroll to position [2189, 0]
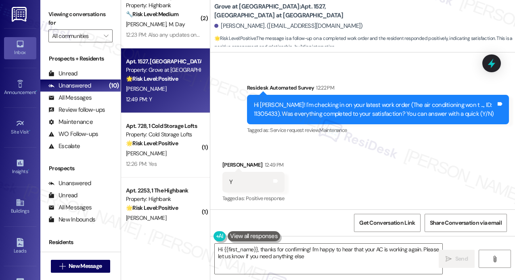
type textarea "Hi {{first_name}}, thanks for confirming! I'm happy to hear that your AC is wor…"
click at [378, 63] on div "Survey, sent via SMS Residesk Automated Survey [DATE] 11:23 AM Hi [PERSON_NAME]…" at bounding box center [362, 130] width 305 height 157
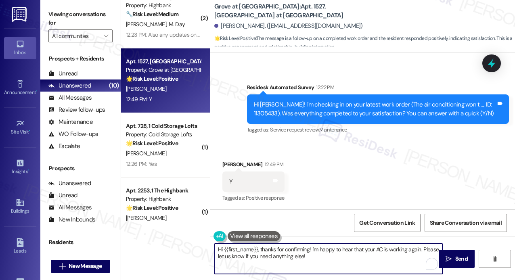
click at [343, 259] on textarea "Hi {{first_name}}, thanks for confirming! I'm happy to hear that your AC is wor…" at bounding box center [329, 259] width 228 height 30
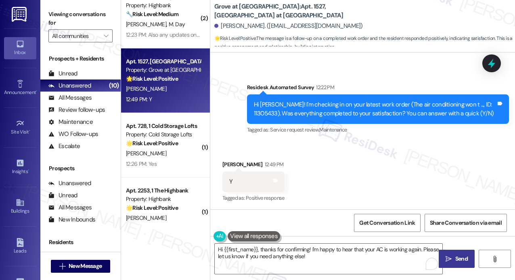
click at [457, 264] on button " Send" at bounding box center [457, 259] width 36 height 18
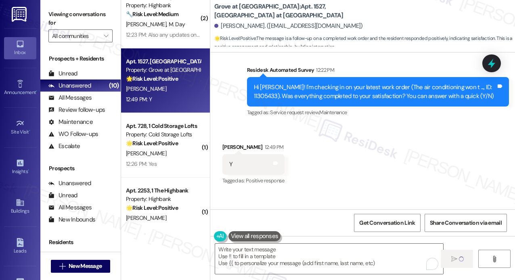
scroll to position [2254, 0]
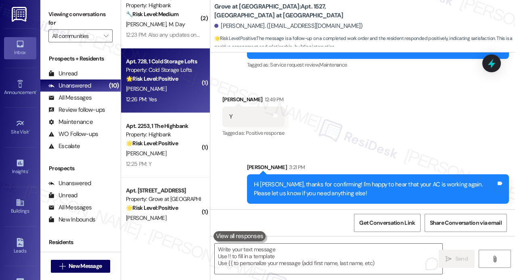
click at [174, 97] on div "12:26 PM: Yes 12:26 PM: Yes" at bounding box center [163, 99] width 76 height 10
type textarea "Fetching suggested responses. Please feel free to read through the conversation…"
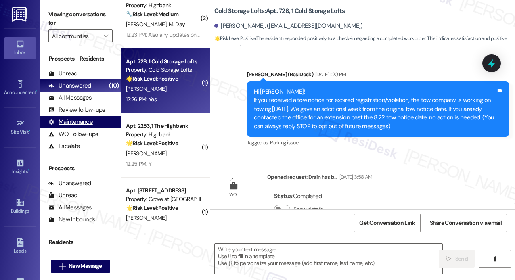
type textarea "Fetching suggested responses. Please feel free to read through the conversation…"
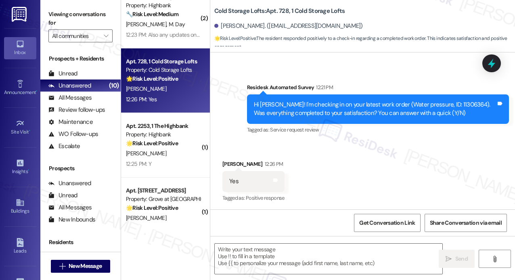
scroll to position [221, 0]
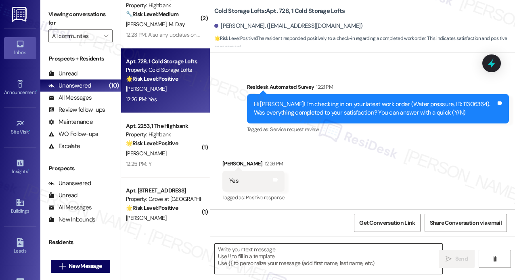
click at [316, 251] on textarea at bounding box center [329, 259] width 228 height 30
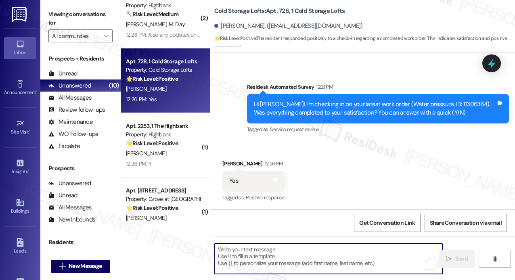
paste textarea "That’s wonderful to hear! We’re so glad that you’re satisfied with the recent w…"
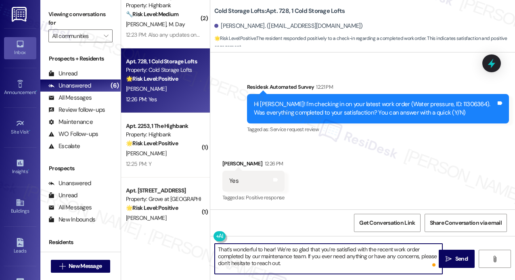
click at [321, 264] on textarea "That’s wonderful to hear! We’re so glad that you’re satisfied with the recent w…" at bounding box center [329, 259] width 228 height 30
type textarea "That’s wonderful to hear! We’re so glad that you’re satisfied with the recent w…"
click at [448, 256] on icon "" at bounding box center [449, 259] width 6 height 6
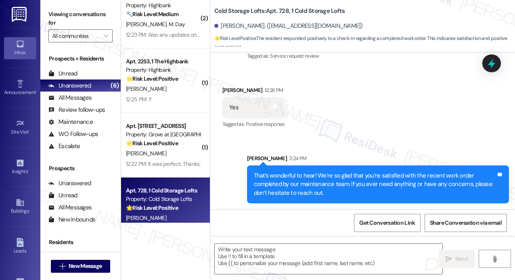
scroll to position [165, 0]
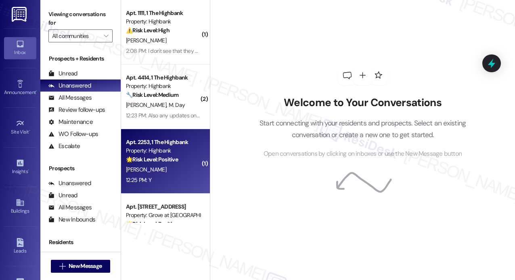
click at [178, 174] on div "[PERSON_NAME]" at bounding box center [163, 170] width 76 height 10
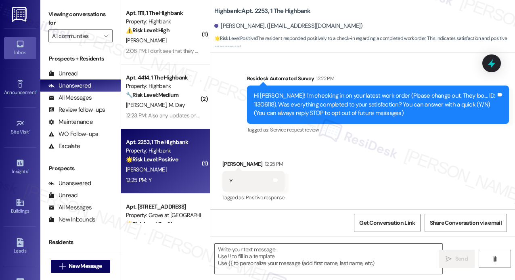
type textarea "Fetching suggested responses. Please feel free to read through the conversation…"
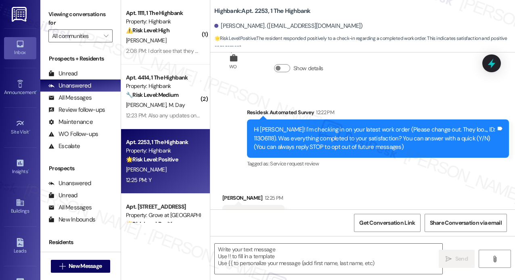
scroll to position [66, 0]
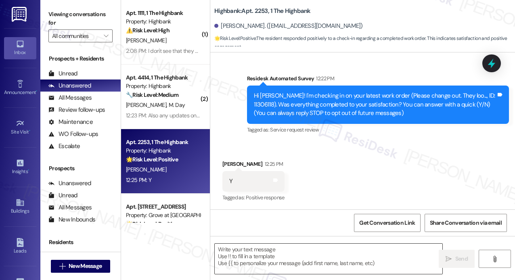
click at [334, 249] on textarea at bounding box center [329, 259] width 228 height 30
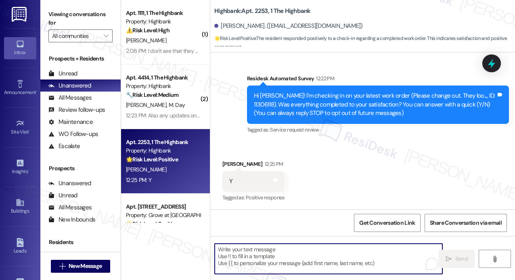
paste textarea "That’s wonderful to hear! We’re so glad that you’re satisfied with the recent w…"
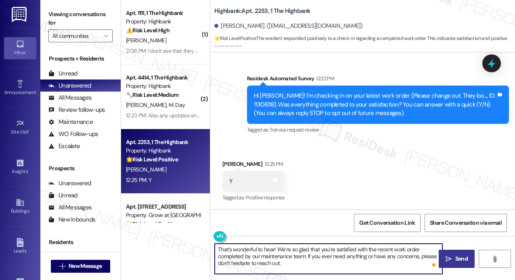
type textarea "That’s wonderful to hear! We’re so glad that you’re satisfied with the recent w…"
click at [460, 261] on span "Send" at bounding box center [462, 259] width 13 height 8
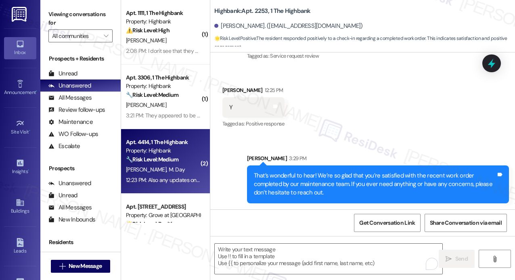
scroll to position [100, 0]
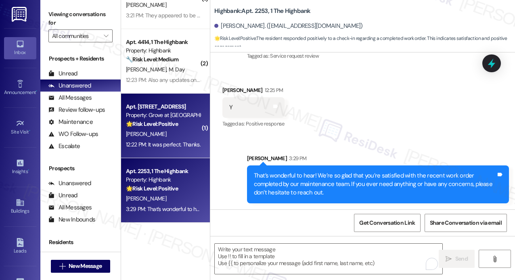
click at [185, 142] on div "12:22 PM: It was perfect. Thanks. 12:22 PM: It was perfect. Thanks." at bounding box center [163, 144] width 75 height 7
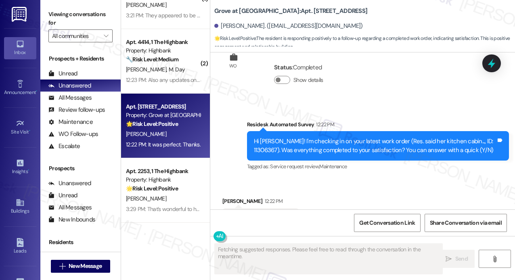
scroll to position [2428, 0]
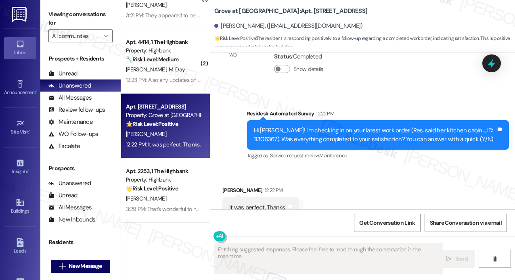
click at [402, 185] on div "Received via SMS Susan Lammers 12:22 PM It was perfect. Thanks. Tags and notes …" at bounding box center [362, 202] width 305 height 68
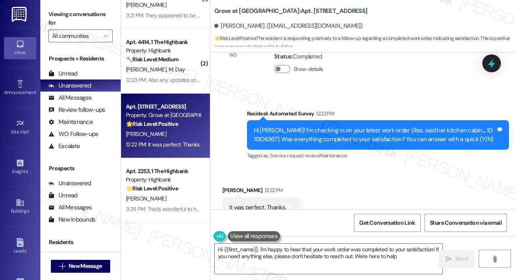
type textarea "Hi {{first_name}}, I'm happy to hear that your work order was completed to your…"
click at [363, 266] on textarea "Hi {{first_name}}, I'm happy to hear that your work order was completed to your…" at bounding box center [329, 259] width 228 height 30
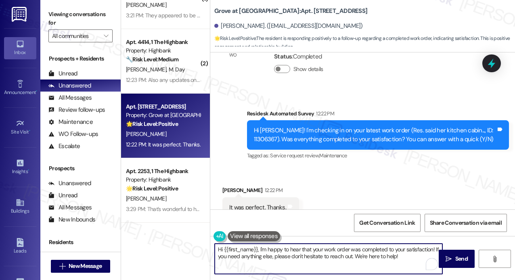
click at [362, 265] on textarea "Hi {{first_name}}, I'm happy to hear that your work order was completed to your…" at bounding box center [329, 259] width 228 height 30
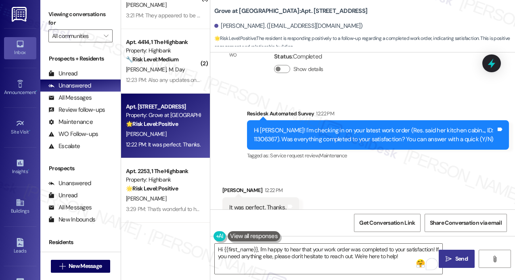
click at [460, 260] on span "Send" at bounding box center [462, 259] width 13 height 8
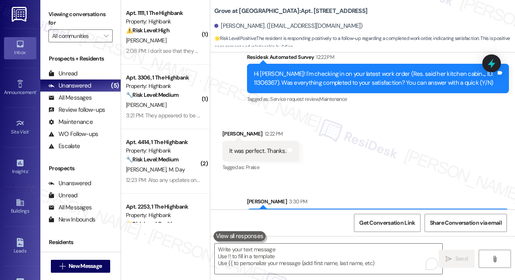
scroll to position [2493, 0]
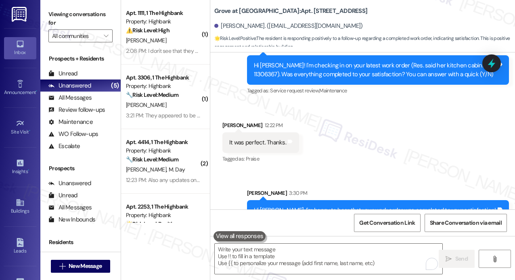
click at [410, 4] on div "Grove at Sterling Ridge: Apt. 611, 6 Grove at Sterling Ridge Susan Lammers. (sh…" at bounding box center [364, 24] width 301 height 44
